Goal: Information Seeking & Learning: Understand process/instructions

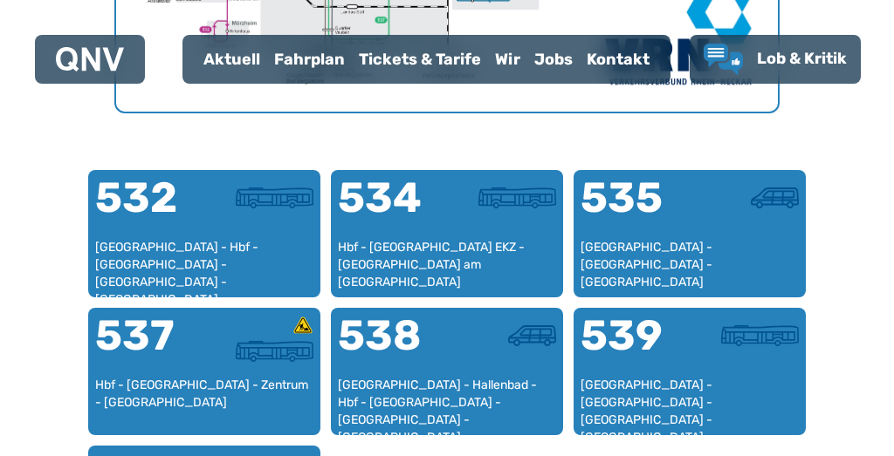
scroll to position [1028, 0]
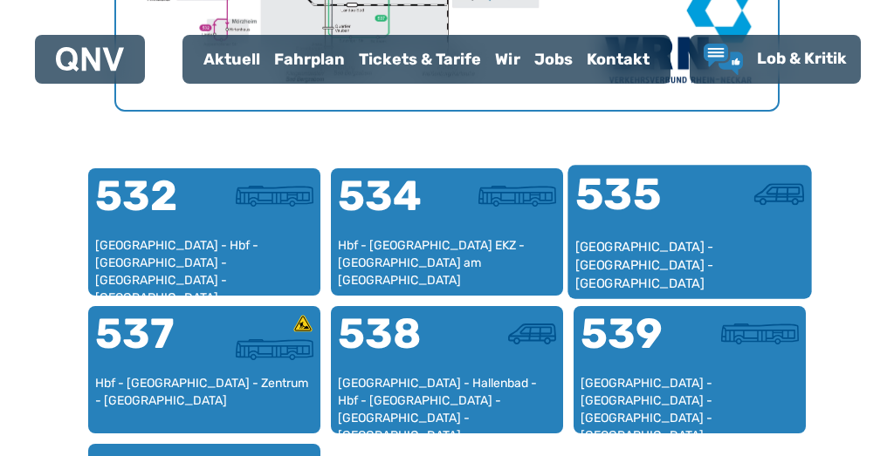
click at [666, 239] on div "[GEOGRAPHIC_DATA] - [GEOGRAPHIC_DATA] - [GEOGRAPHIC_DATA]" at bounding box center [689, 264] width 229 height 53
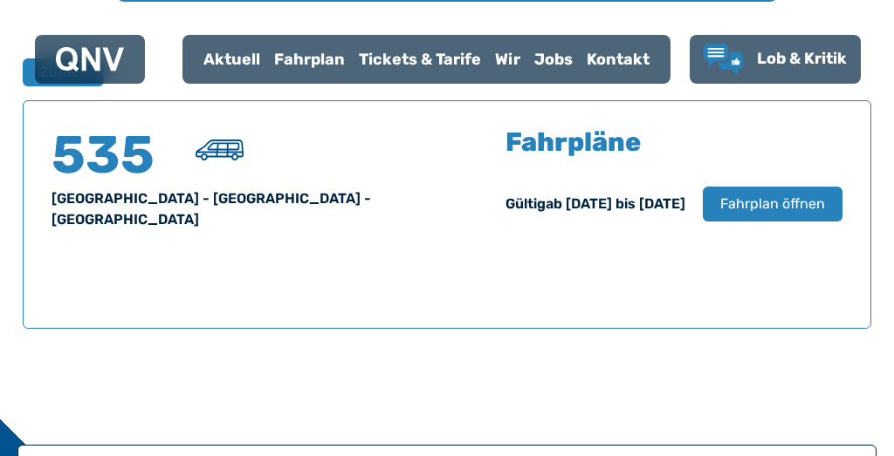
scroll to position [1150, 0]
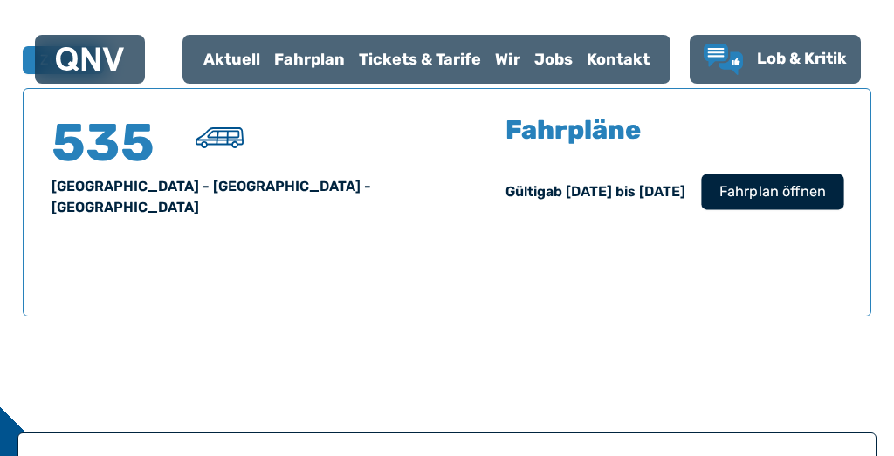
click at [749, 191] on span "Fahrplan öffnen" at bounding box center [772, 191] width 106 height 21
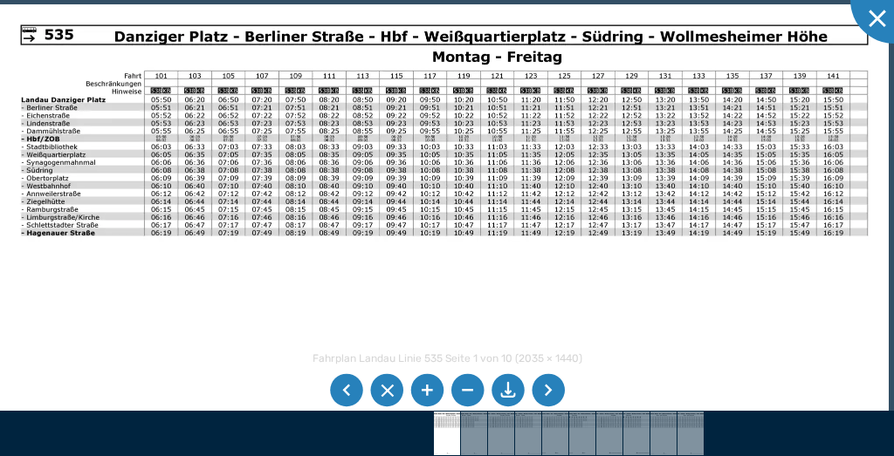
click at [550, 388] on li at bounding box center [547, 390] width 33 height 33
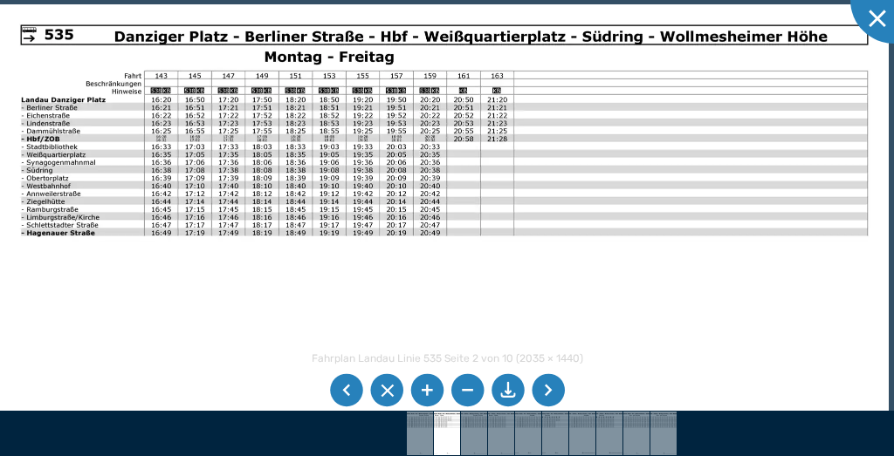
click at [550, 388] on li at bounding box center [547, 390] width 33 height 33
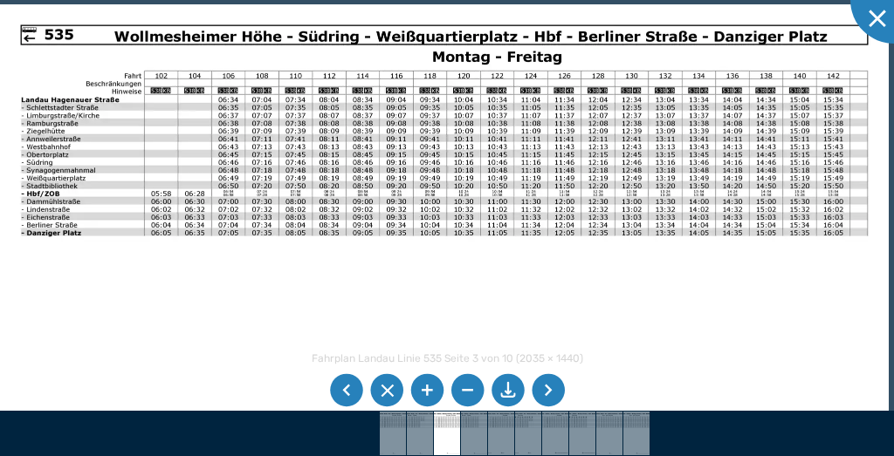
click at [423, 394] on li at bounding box center [426, 390] width 33 height 33
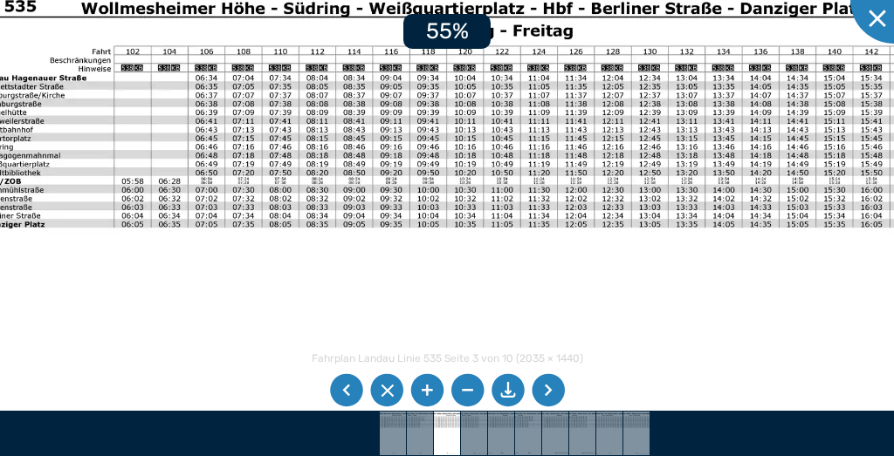
click at [423, 394] on li at bounding box center [426, 390] width 33 height 33
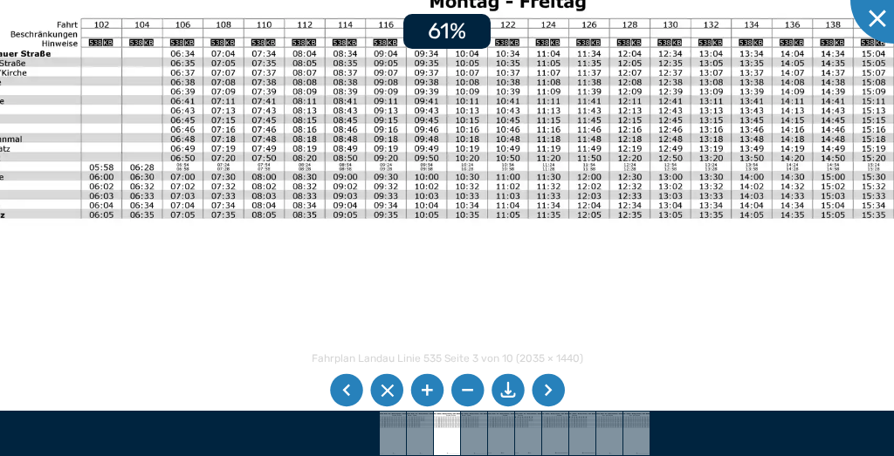
click at [423, 394] on li at bounding box center [426, 390] width 33 height 33
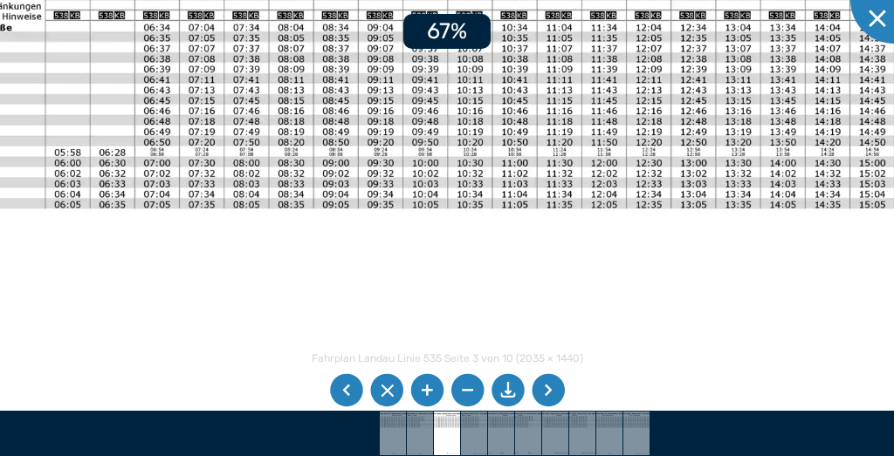
click at [423, 394] on li at bounding box center [426, 390] width 33 height 33
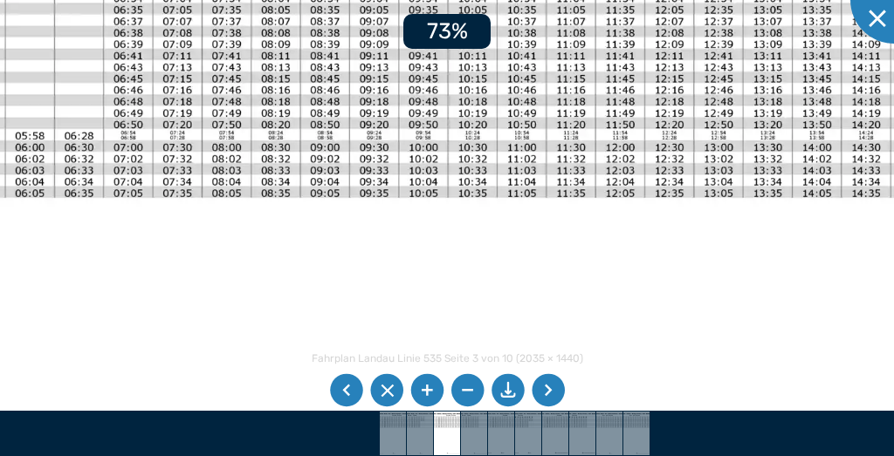
click at [423, 394] on li at bounding box center [426, 390] width 33 height 33
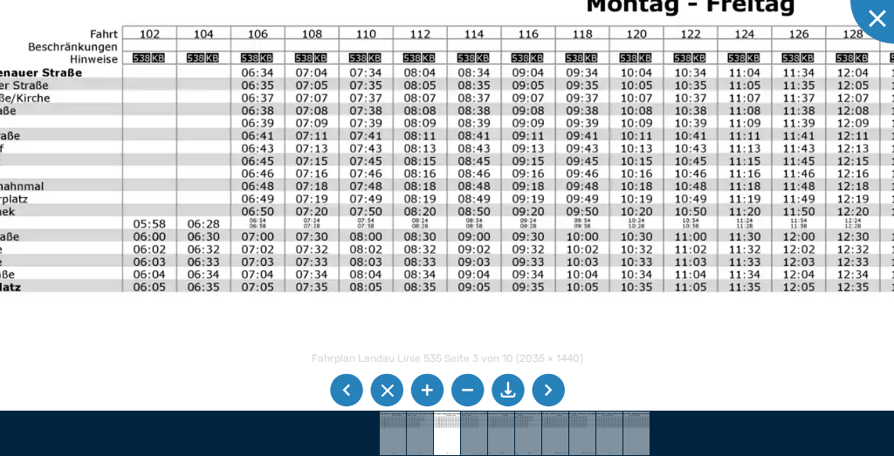
click at [365, 223] on img at bounding box center [605, 425] width 1430 height 1012
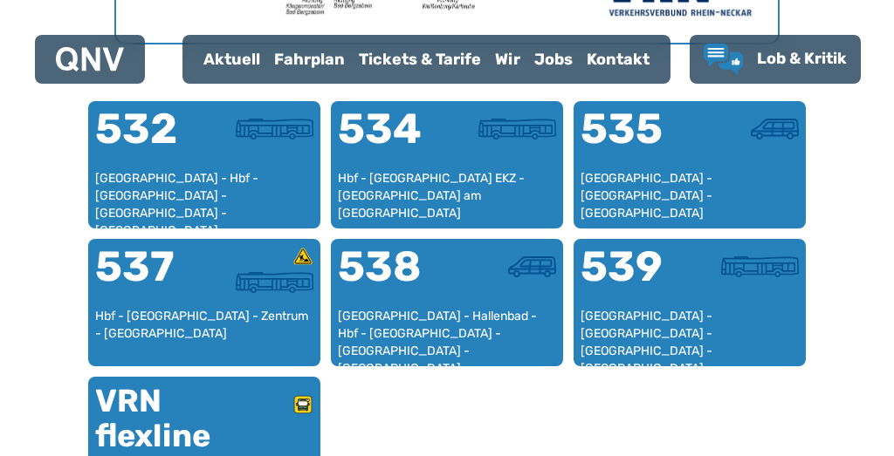
scroll to position [1099, 0]
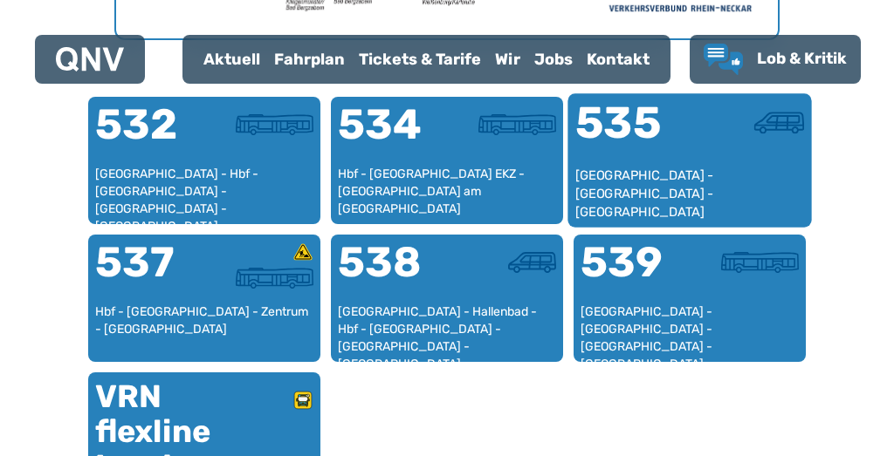
click at [671, 184] on div "[GEOGRAPHIC_DATA] - [GEOGRAPHIC_DATA] - [GEOGRAPHIC_DATA]" at bounding box center [689, 193] width 229 height 53
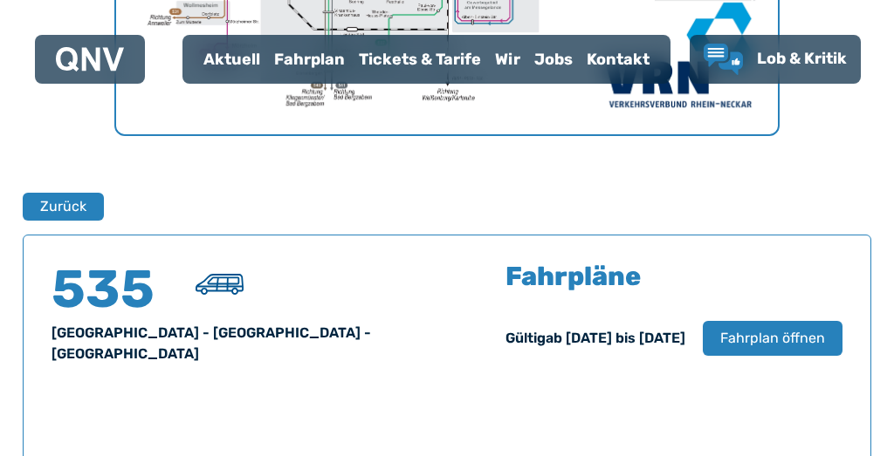
scroll to position [1007, 0]
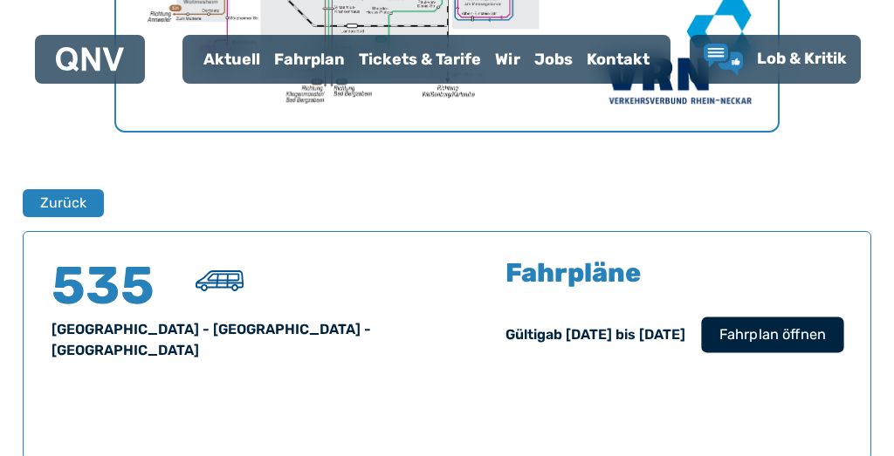
click at [741, 330] on span "Fahrplan öffnen" at bounding box center [772, 335] width 106 height 21
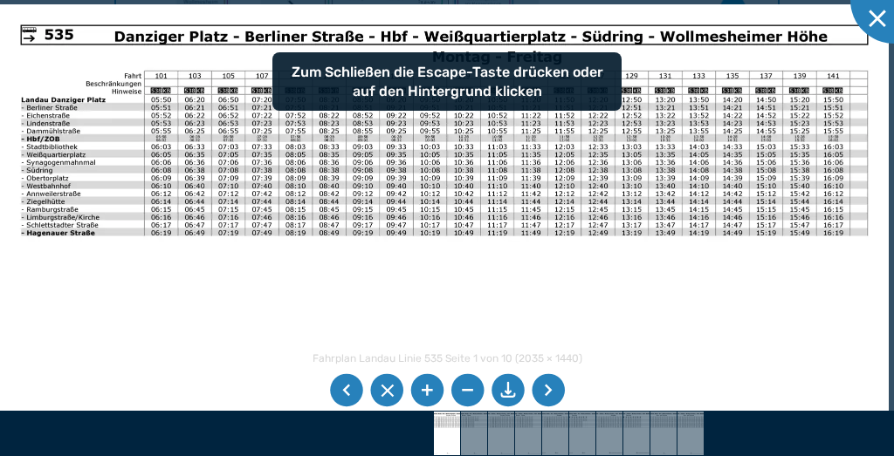
click at [548, 388] on li at bounding box center [547, 390] width 33 height 33
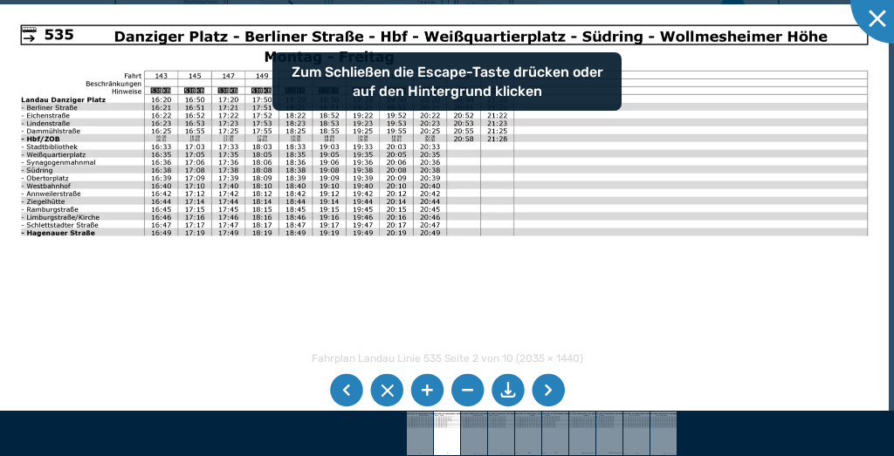
click at [548, 388] on li at bounding box center [547, 390] width 33 height 33
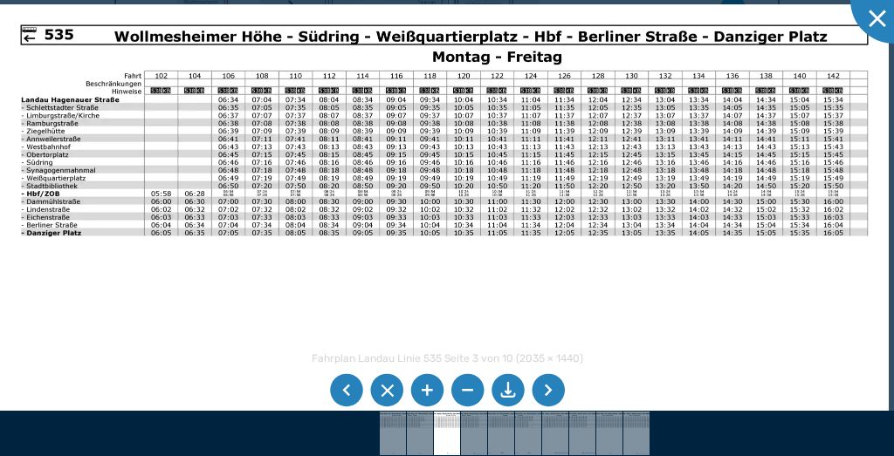
click at [425, 387] on li at bounding box center [426, 390] width 33 height 33
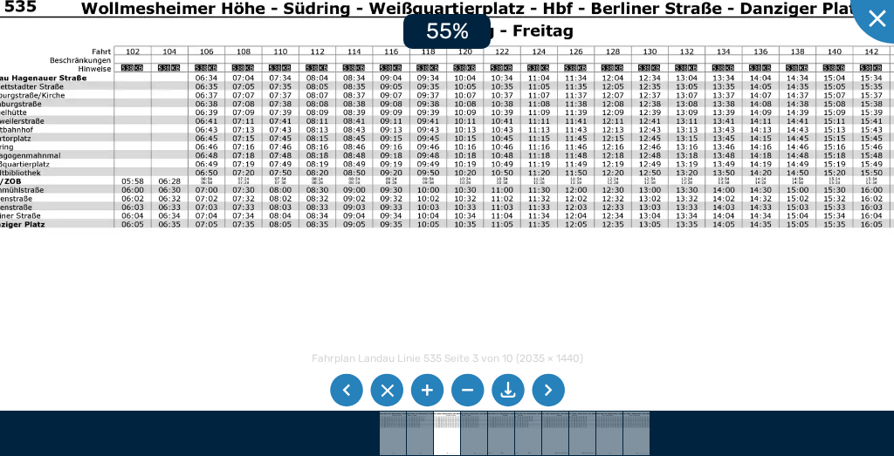
click at [425, 387] on li at bounding box center [426, 390] width 33 height 33
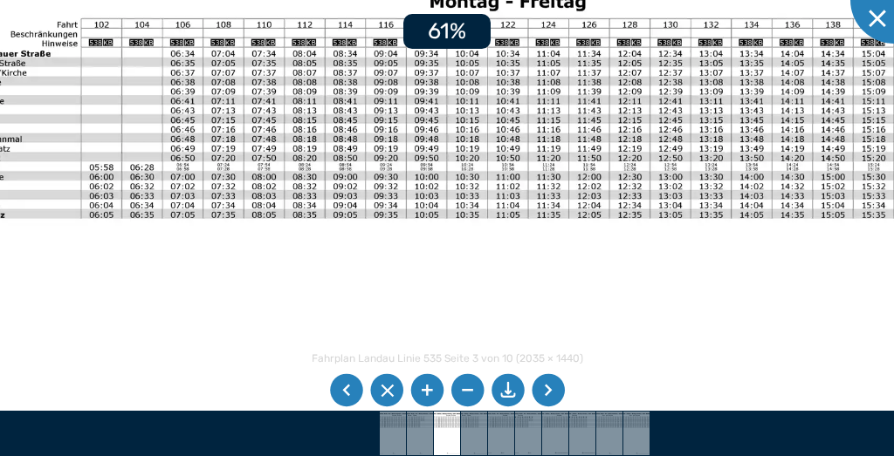
click at [425, 387] on li at bounding box center [426, 390] width 33 height 33
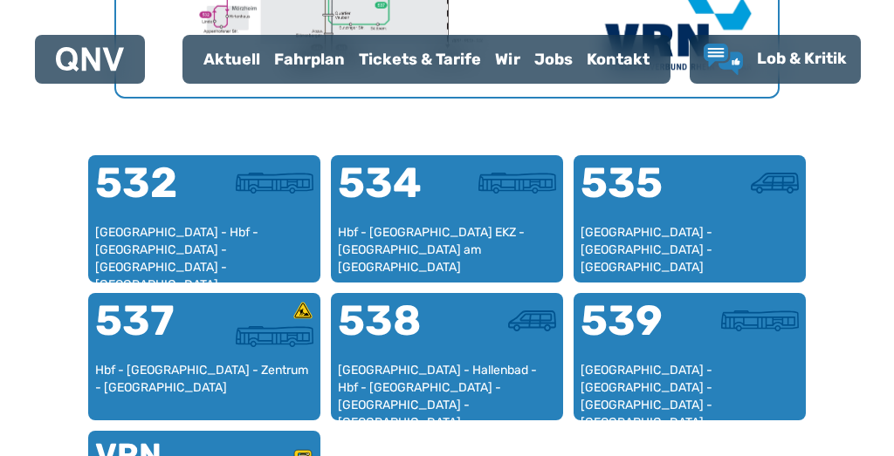
scroll to position [1045, 0]
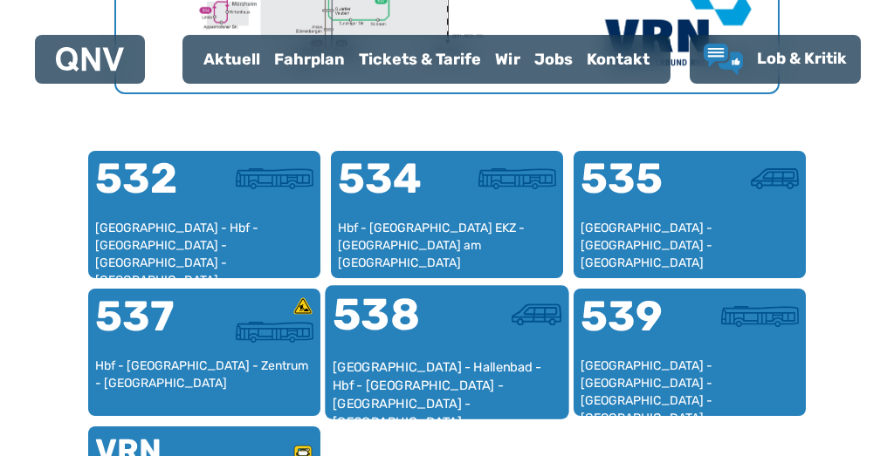
click at [426, 353] on div "538" at bounding box center [389, 325] width 114 height 65
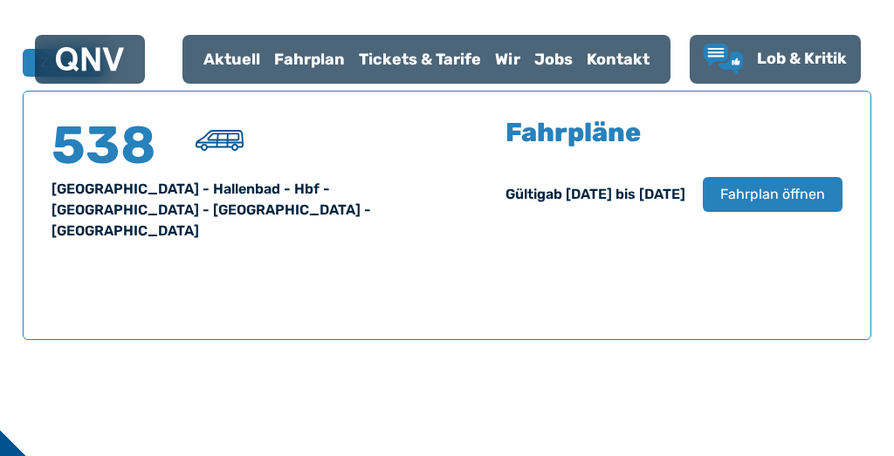
scroll to position [1150, 0]
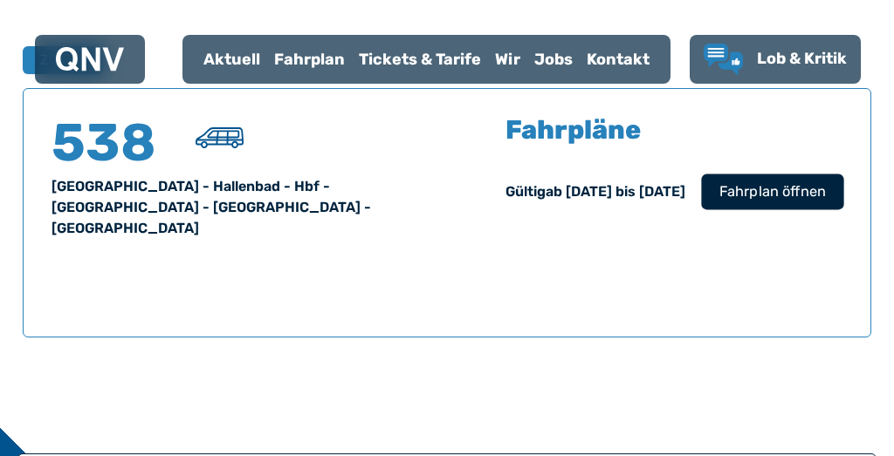
click at [757, 196] on span "Fahrplan öffnen" at bounding box center [772, 191] width 106 height 21
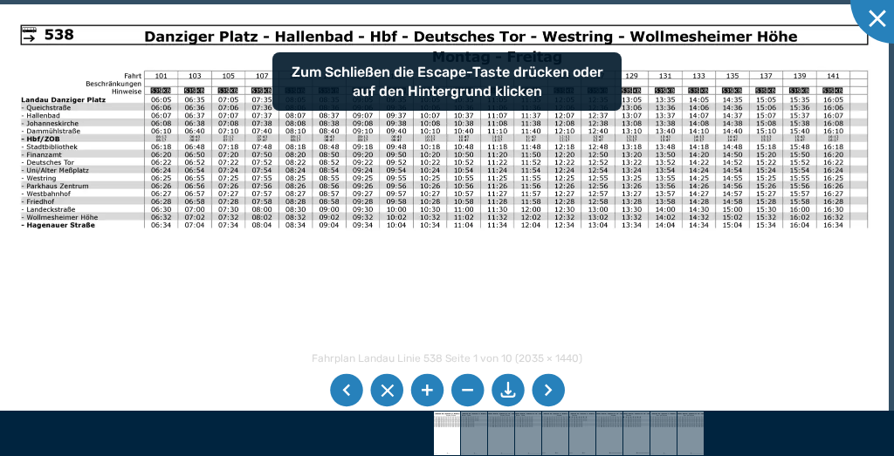
click at [427, 387] on li at bounding box center [426, 390] width 33 height 33
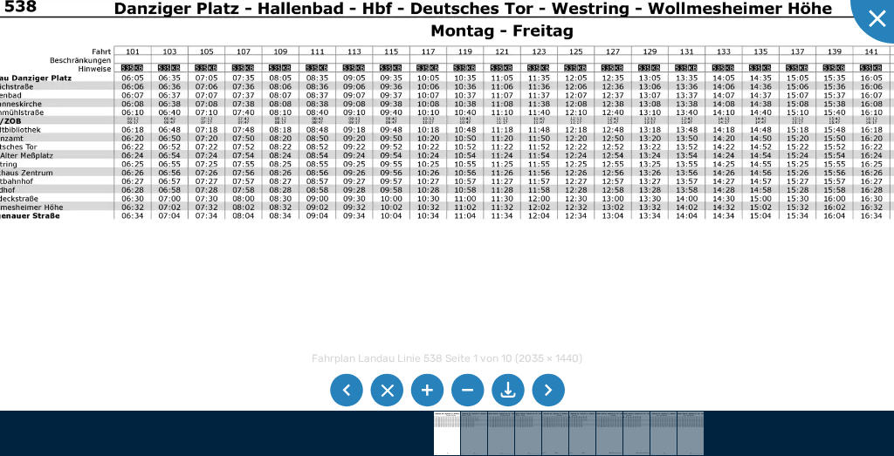
click at [549, 386] on li at bounding box center [547, 390] width 33 height 33
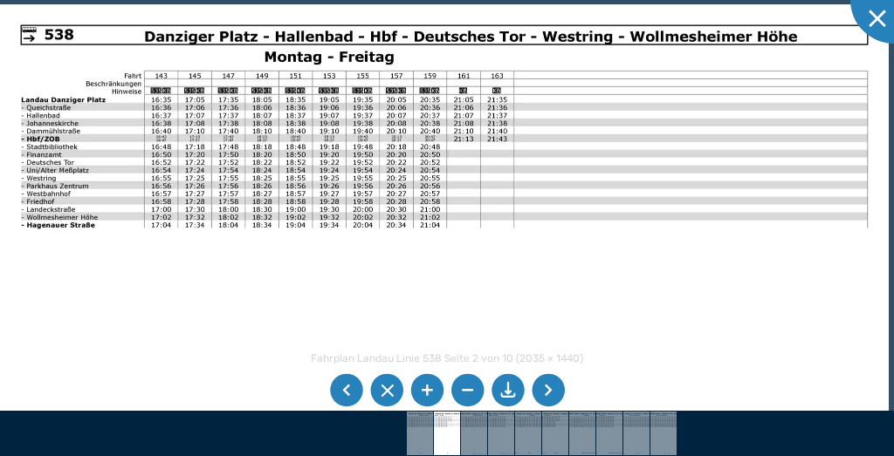
click at [549, 386] on li at bounding box center [547, 390] width 33 height 33
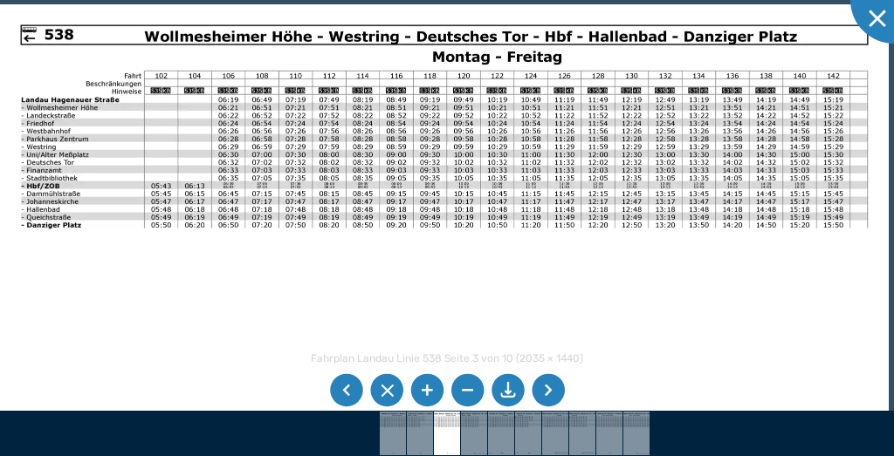
click at [423, 387] on li at bounding box center [426, 390] width 33 height 33
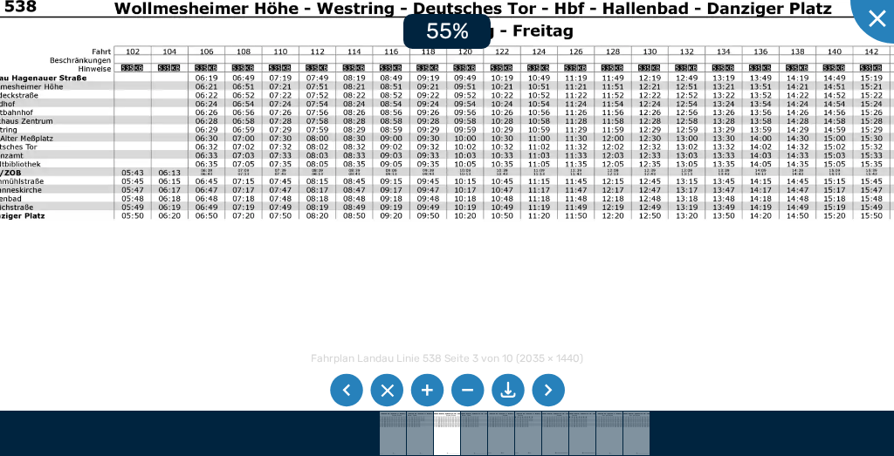
click at [423, 387] on li at bounding box center [426, 390] width 33 height 33
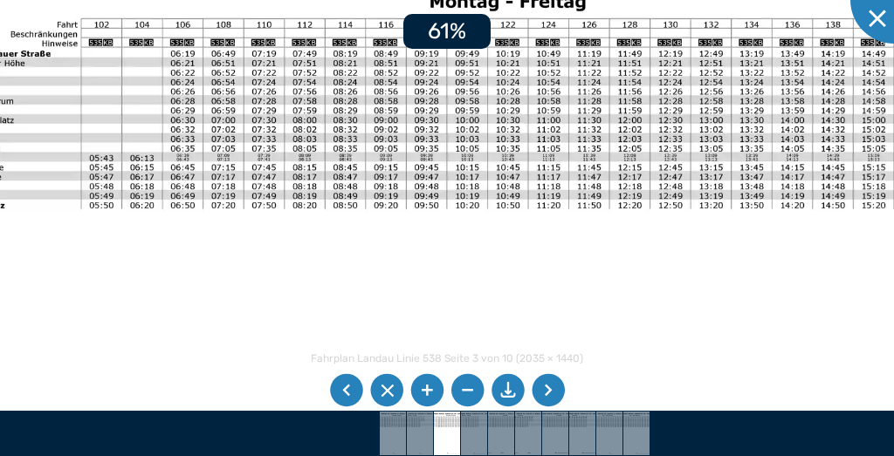
click at [423, 387] on li at bounding box center [426, 390] width 33 height 33
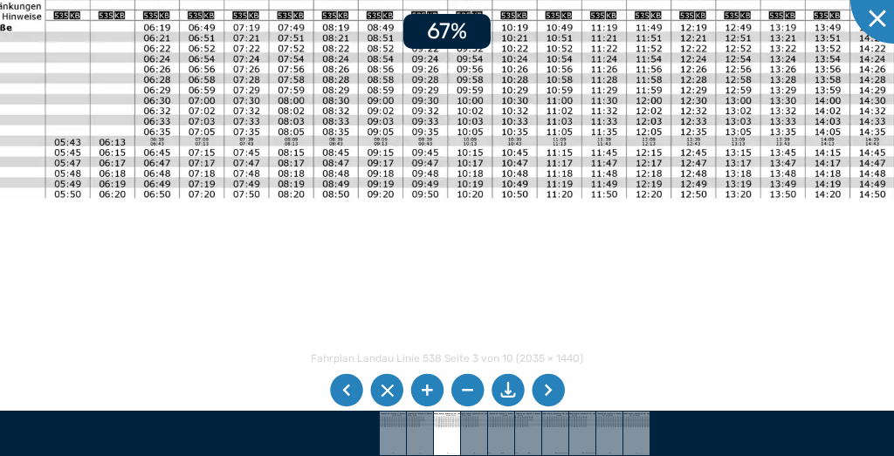
click at [423, 387] on li at bounding box center [426, 390] width 33 height 33
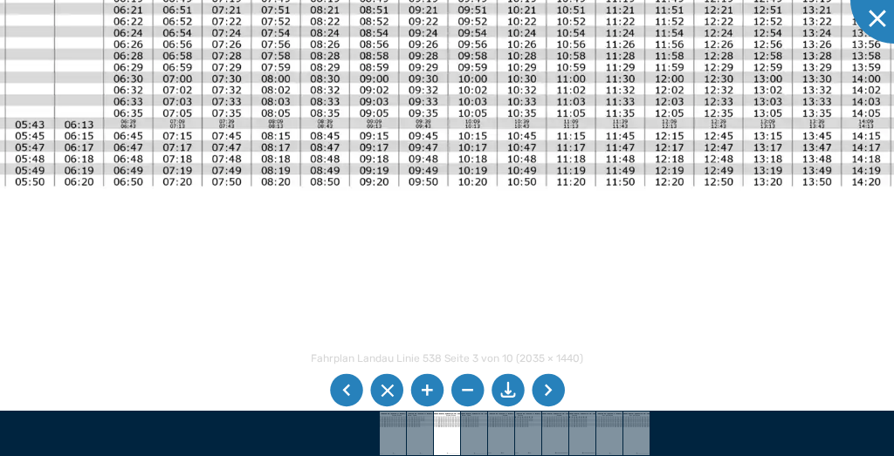
click at [427, 393] on li at bounding box center [426, 390] width 33 height 33
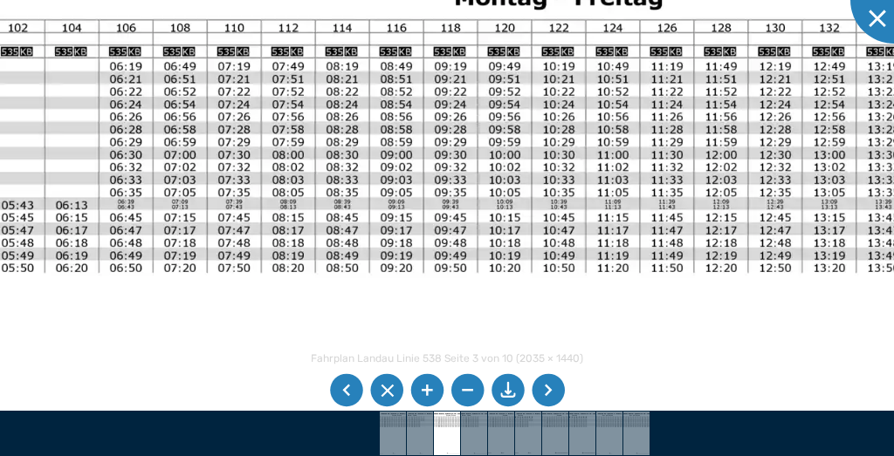
click at [375, 332] on img at bounding box center [473, 419] width 1430 height 1012
